Goal: Task Accomplishment & Management: Manage account settings

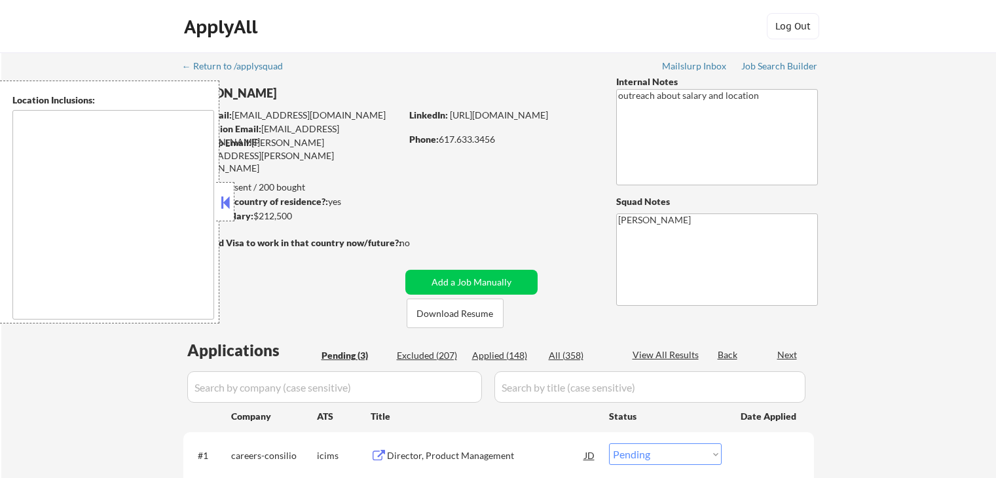
select select ""pending""
type textarea "[GEOGRAPHIC_DATA], [GEOGRAPHIC_DATA] [GEOGRAPHIC_DATA], [GEOGRAPHIC_DATA] [GEOG…"
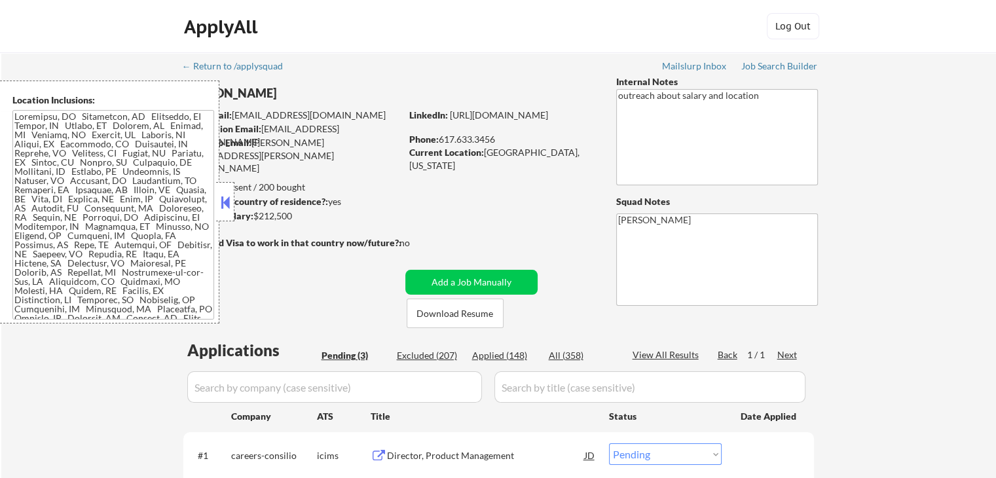
click at [219, 201] on button at bounding box center [225, 203] width 14 height 20
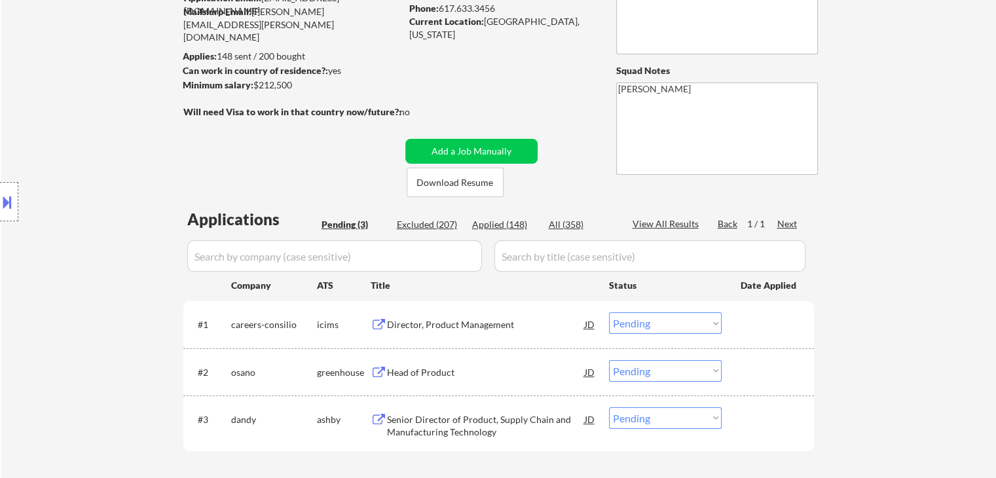
scroll to position [196, 0]
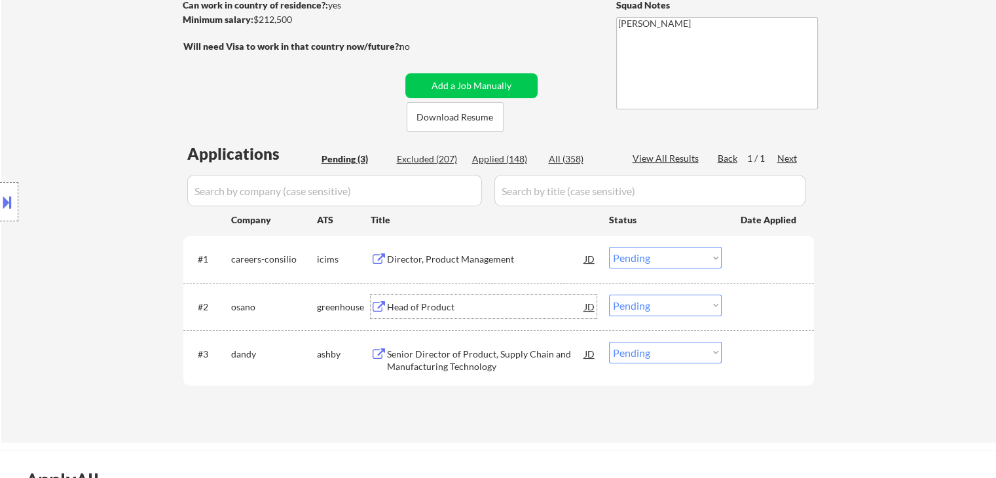
click at [435, 303] on div "Head of Product" at bounding box center [486, 307] width 198 height 13
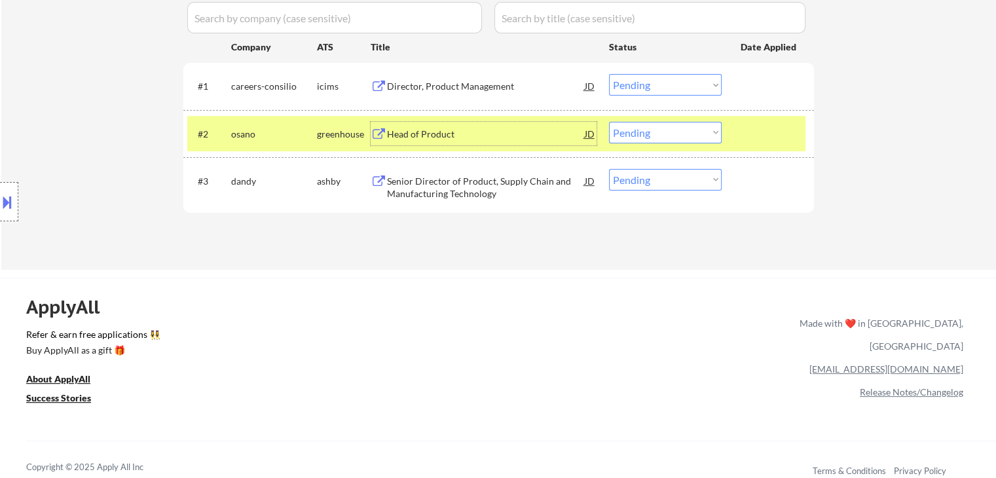
scroll to position [393, 0]
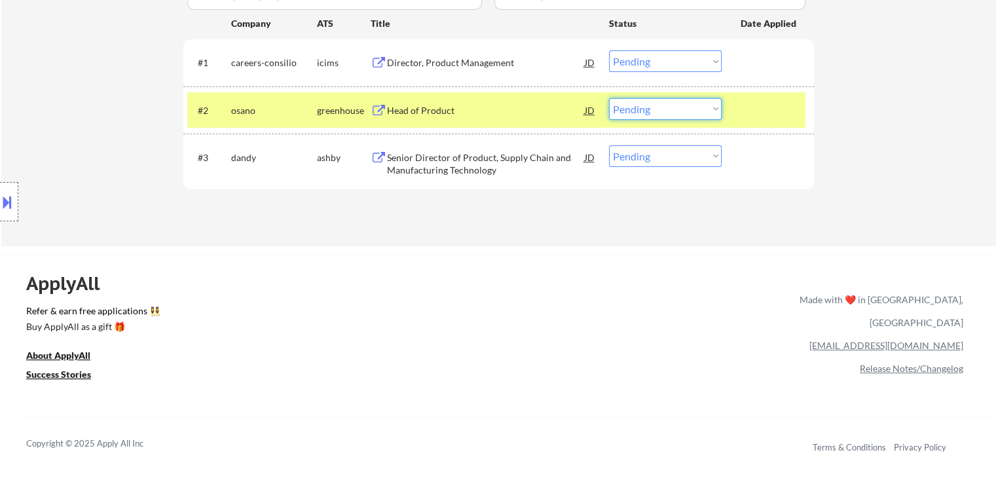
click at [652, 111] on select "Choose an option... Pending Applied Excluded (Questions) Excluded (Expired) Exc…" at bounding box center [665, 109] width 113 height 22
click at [609, 98] on select "Choose an option... Pending Applied Excluded (Questions) Excluded (Expired) Exc…" at bounding box center [665, 109] width 113 height 22
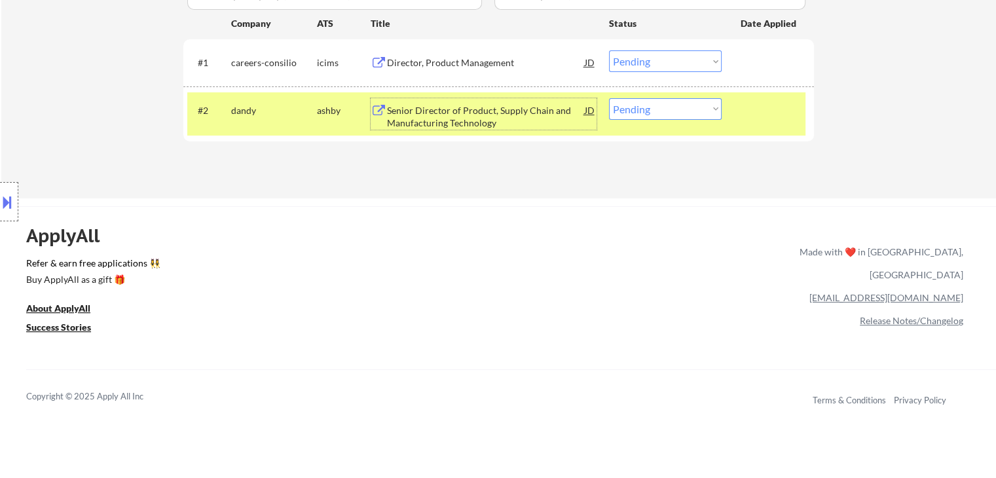
click at [472, 109] on div "Senior Director of Product, Supply Chain and Manufacturing Technology" at bounding box center [486, 117] width 198 height 26
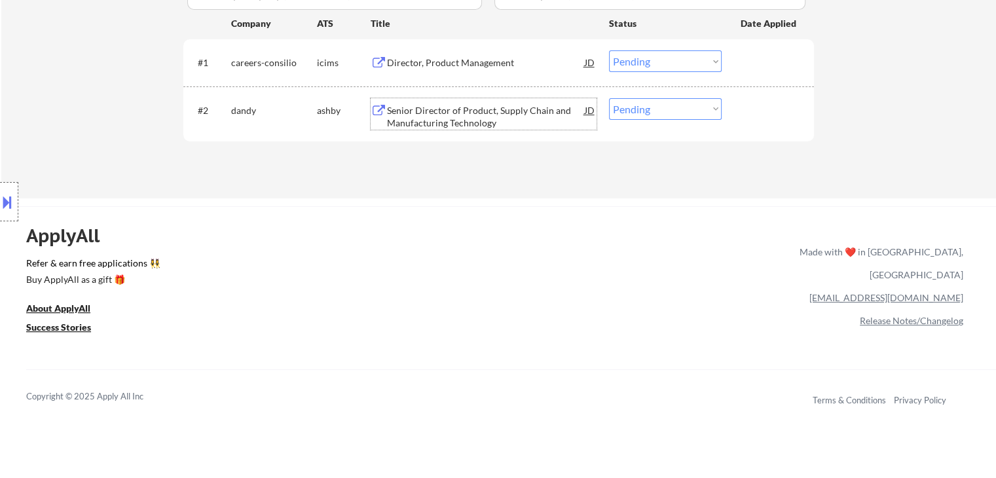
click at [637, 102] on select "Choose an option... Pending Applied Excluded (Questions) Excluded (Expired) Exc…" at bounding box center [665, 109] width 113 height 22
select select ""applied""
click at [609, 98] on select "Choose an option... Pending Applied Excluded (Questions) Excluded (Expired) Exc…" at bounding box center [665, 109] width 113 height 22
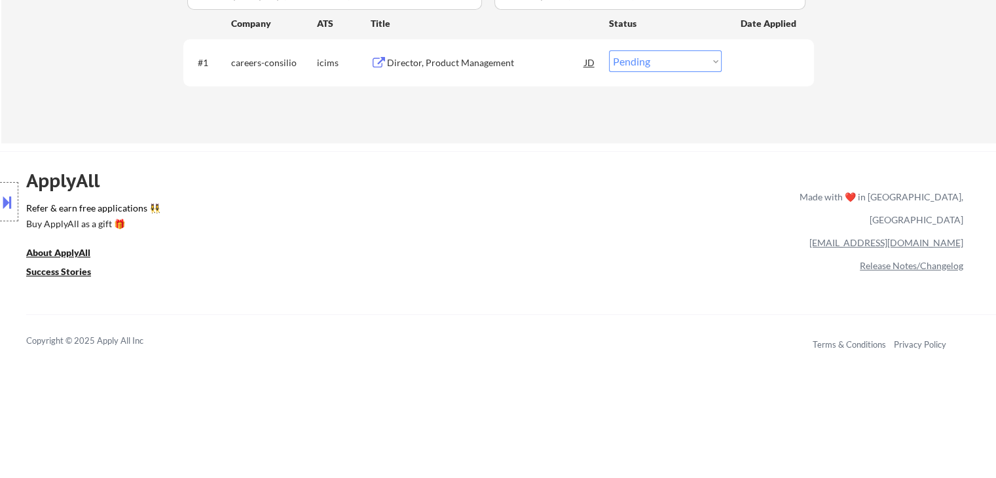
click at [434, 58] on div "Director, Product Management" at bounding box center [486, 62] width 198 height 13
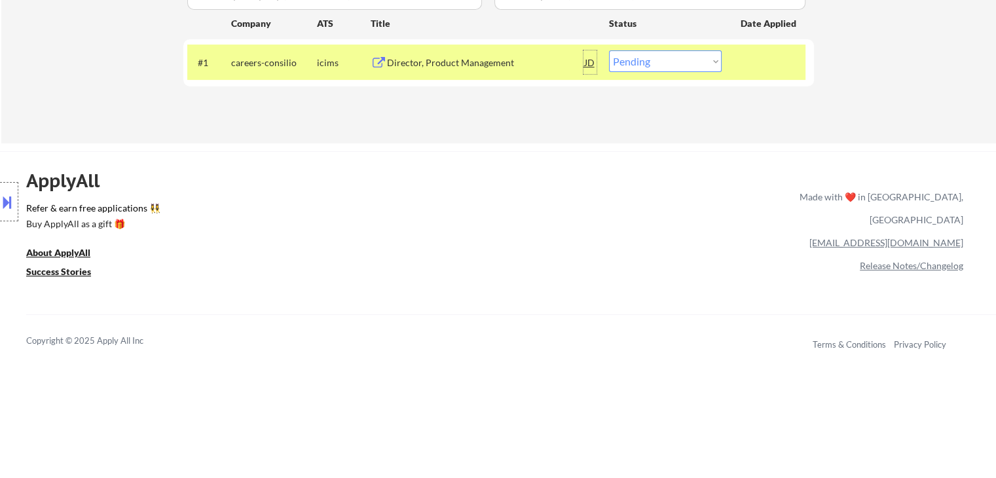
click at [587, 61] on div "JD" at bounding box center [590, 62] width 13 height 24
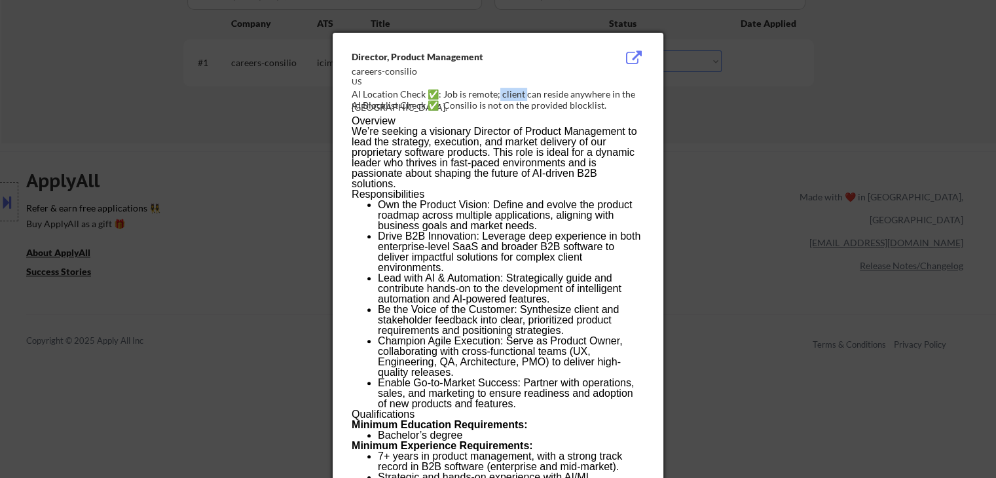
drag, startPoint x: 498, startPoint y: 96, endPoint x: 525, endPoint y: 96, distance: 26.9
click at [525, 96] on div "AI Location Check ✅: Job is remote; client can reside anywhere in the [GEOGRAPH…" at bounding box center [501, 101] width 298 height 26
drag, startPoint x: 465, startPoint y: 92, endPoint x: 481, endPoint y: 92, distance: 16.4
click at [481, 92] on div "AI Location Check ✅: Job is remote; client can reside anywhere in the [GEOGRAPH…" at bounding box center [501, 101] width 298 height 26
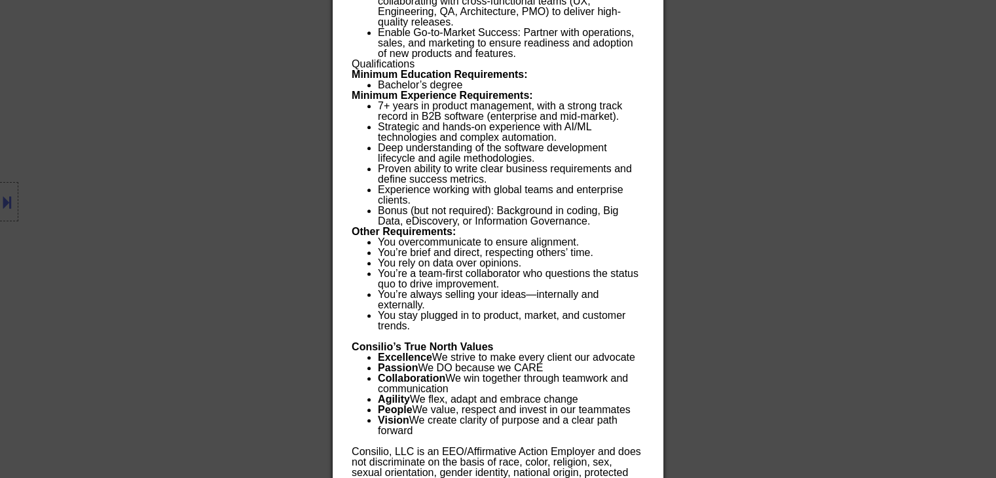
scroll to position [756, 0]
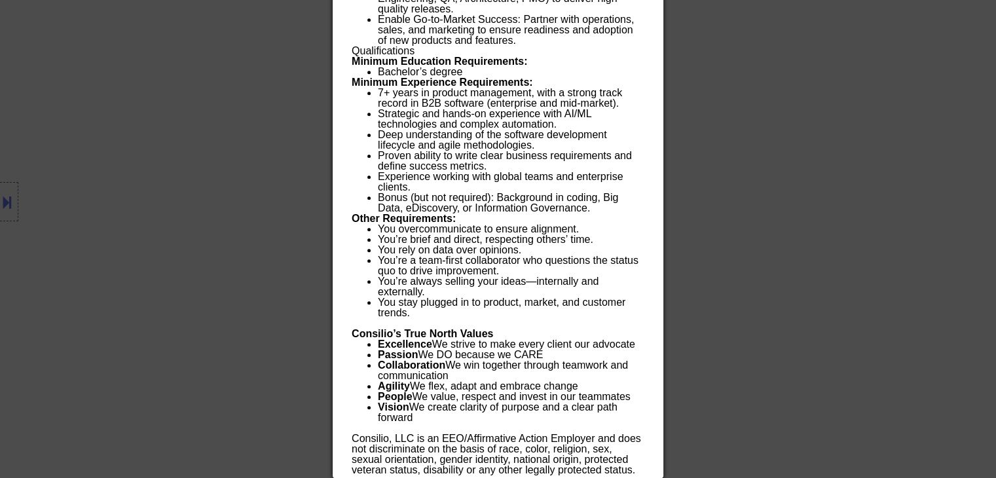
click at [168, 176] on div at bounding box center [498, 239] width 996 height 478
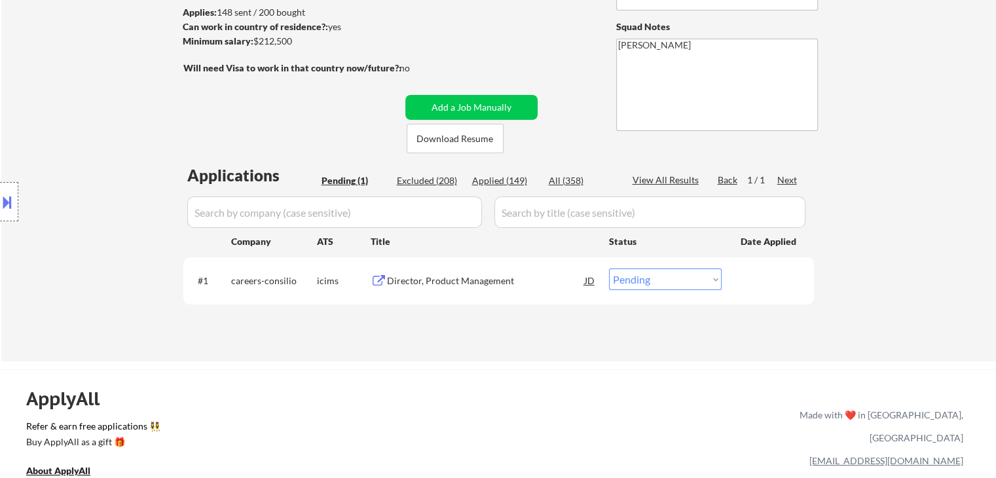
scroll to position [206, 0]
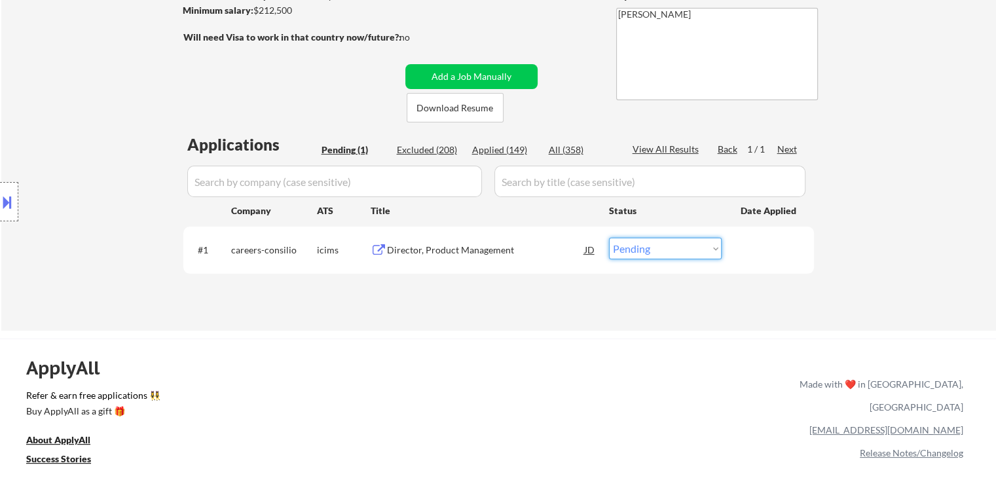
click at [644, 252] on select "Choose an option... Pending Applied Excluded (Questions) Excluded (Expired) Exc…" at bounding box center [665, 249] width 113 height 22
select select ""applied""
click at [609, 238] on select "Choose an option... Pending Applied Excluded (Questions) Excluded (Expired) Exc…" at bounding box center [665, 249] width 113 height 22
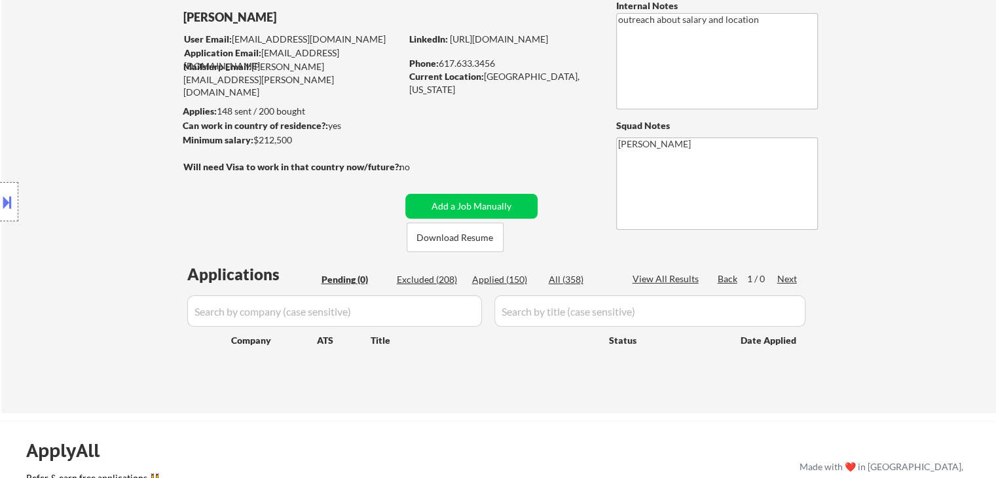
scroll to position [75, 0]
